Goal: Task Accomplishment & Management: Manage account settings

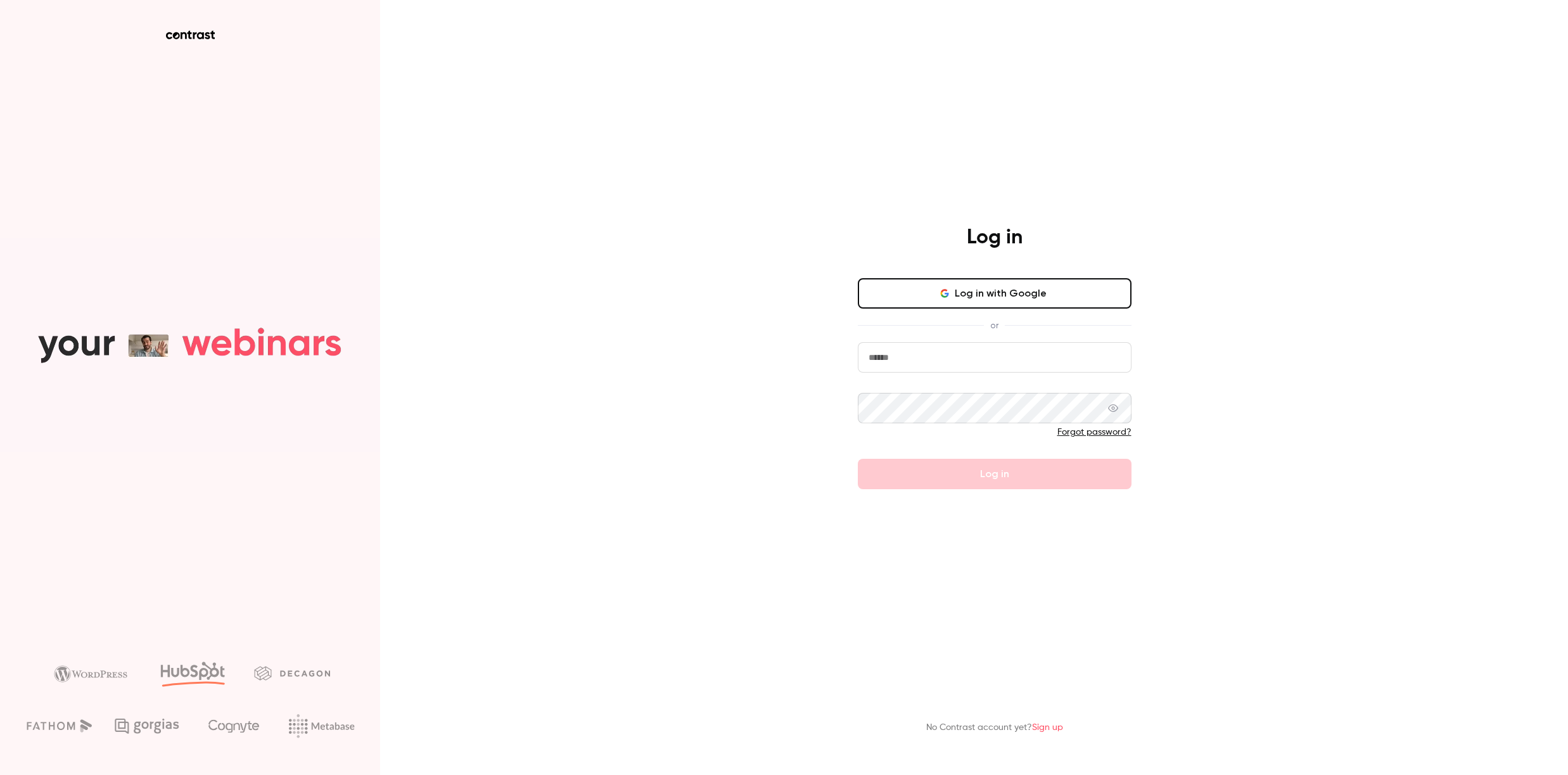
type input "**********"
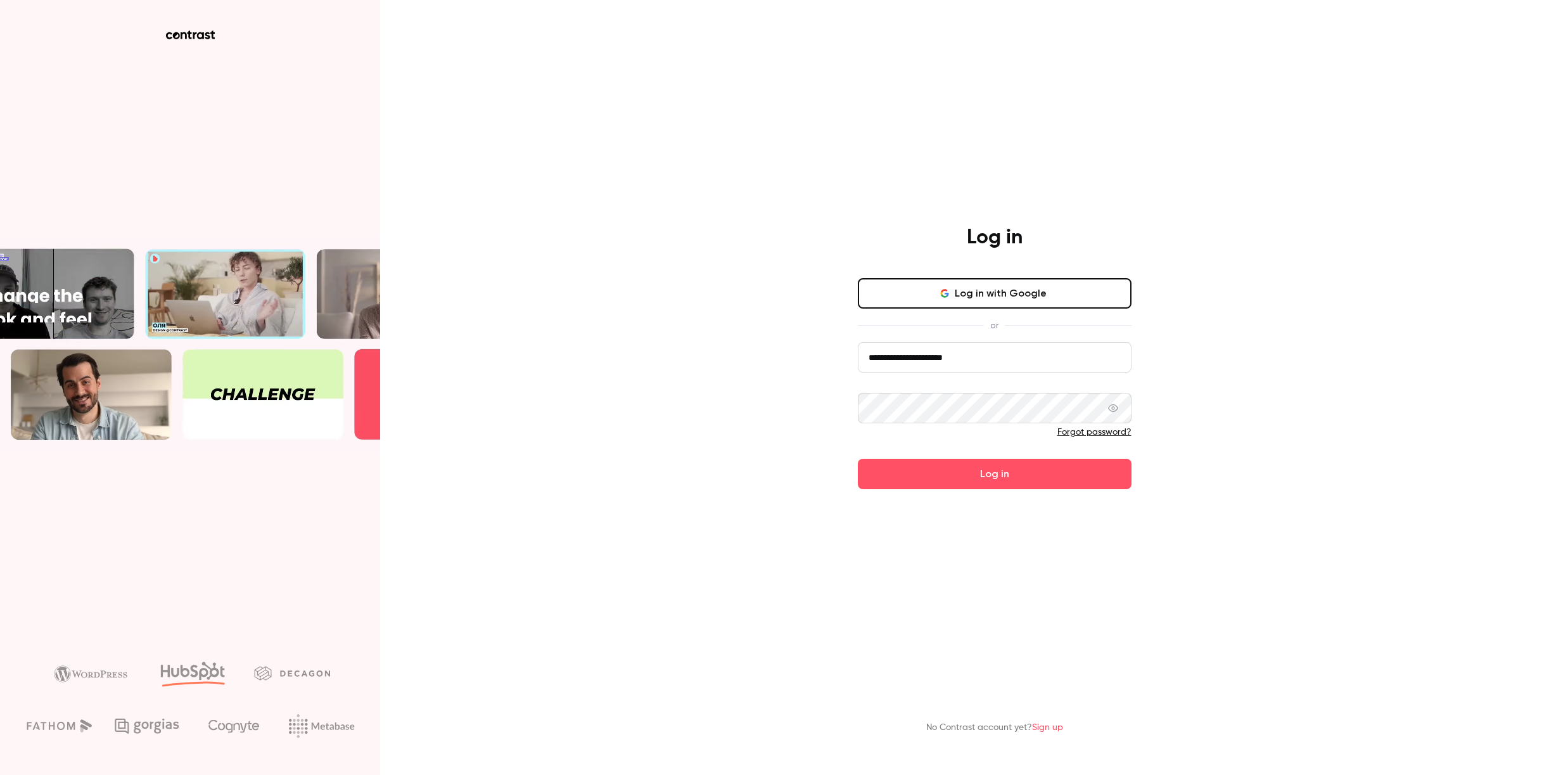
click at [991, 430] on div "Forgot password?" at bounding box center [994, 432] width 274 height 13
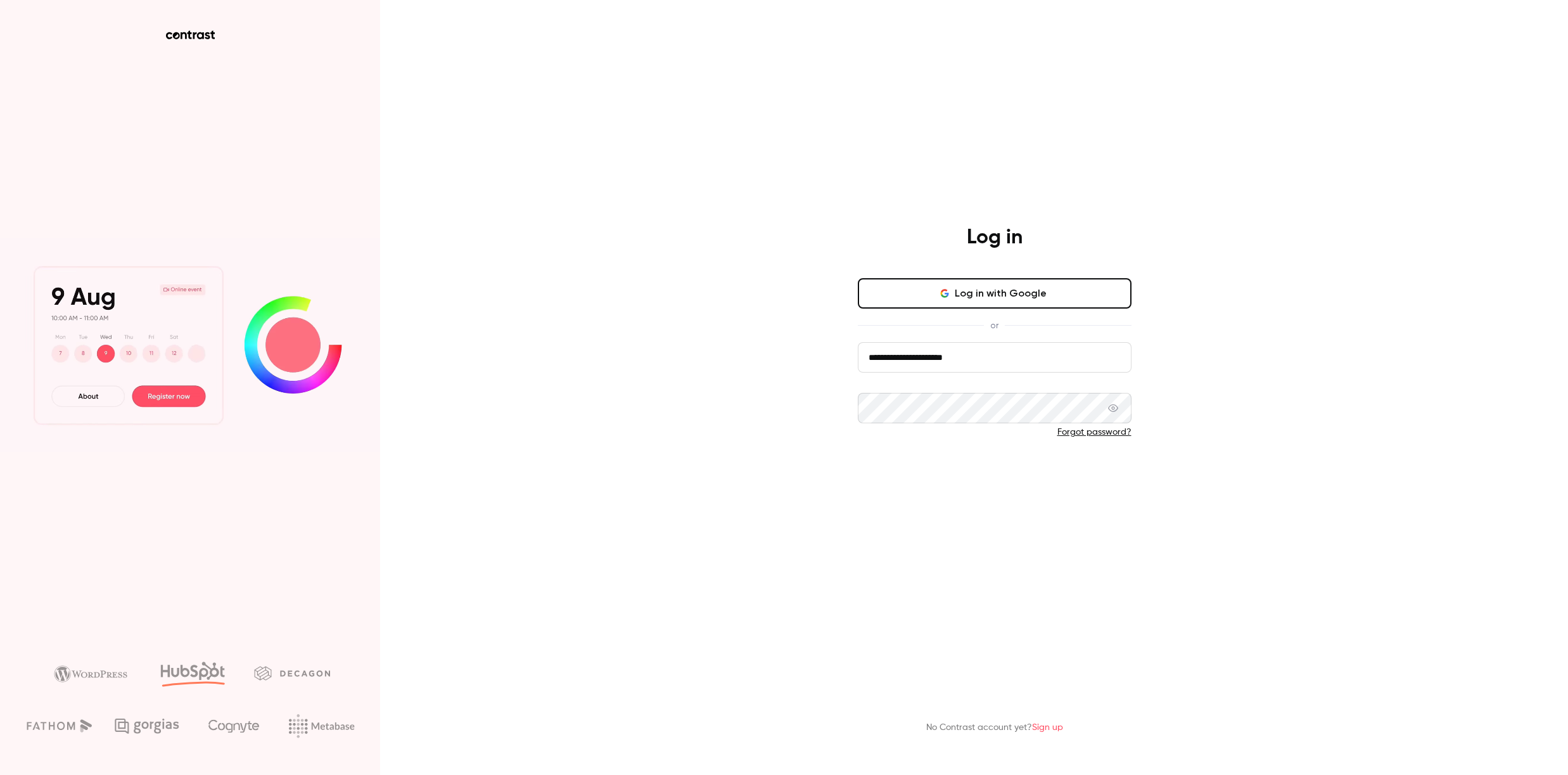
click at [986, 470] on button "Log in" at bounding box center [994, 474] width 274 height 30
